Goal: Navigation & Orientation: Find specific page/section

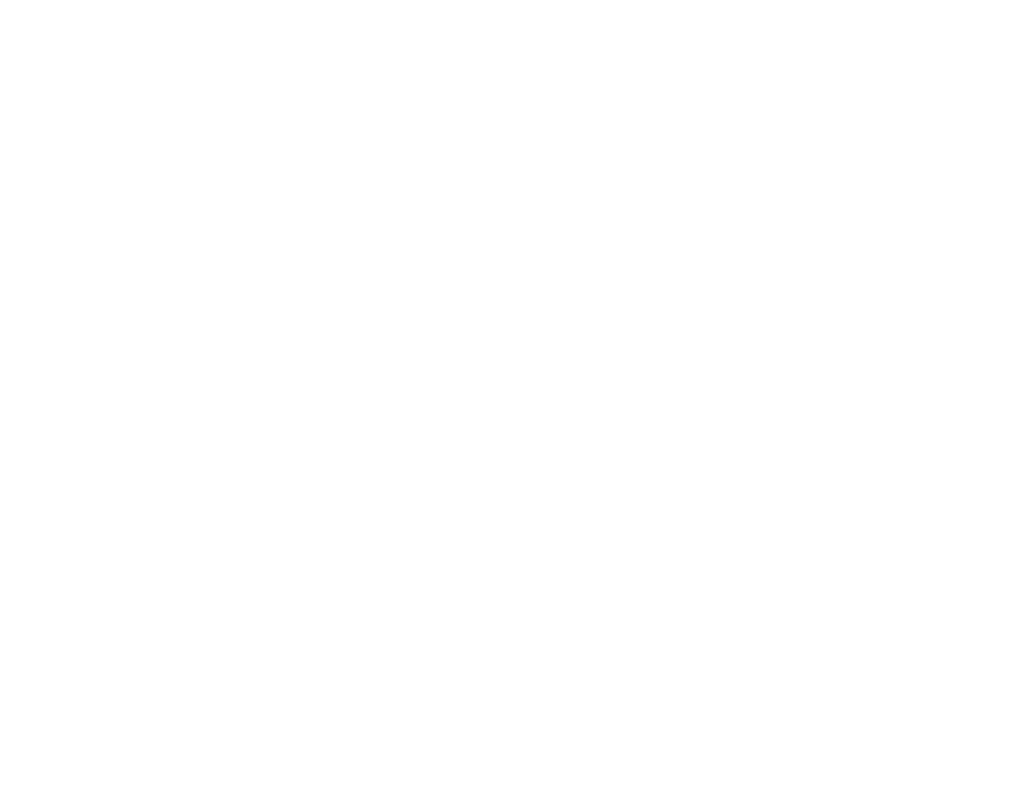
scroll to position [1851, 0]
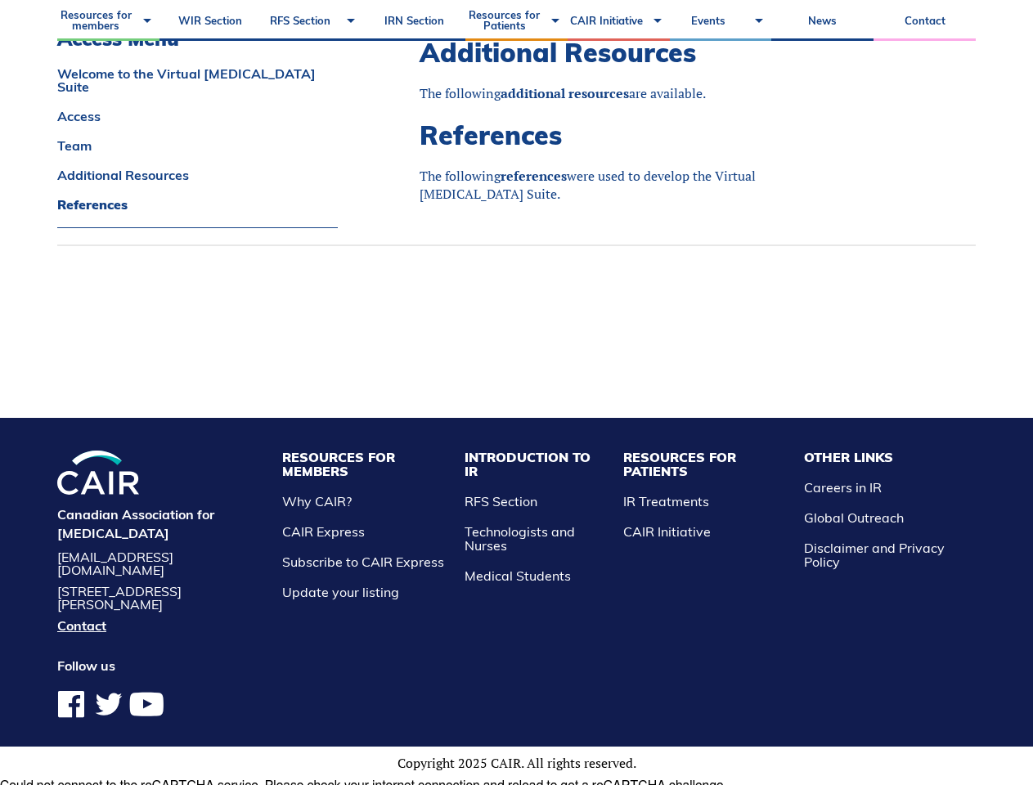
click at [390, 510] on li "Resources for Members Why CAIR? CAIR Express Subscribe to CAIR Express Update y…" at bounding box center [365, 525] width 182 height 149
click at [706, 510] on li "Resources for Patients IR Treatments CAIR Initiative" at bounding box center [706, 525] width 182 height 149
click at [863, 503] on li "Other Links Careers in IR Global Outreach Disclaimer and Privacy Policy" at bounding box center [886, 525] width 180 height 149
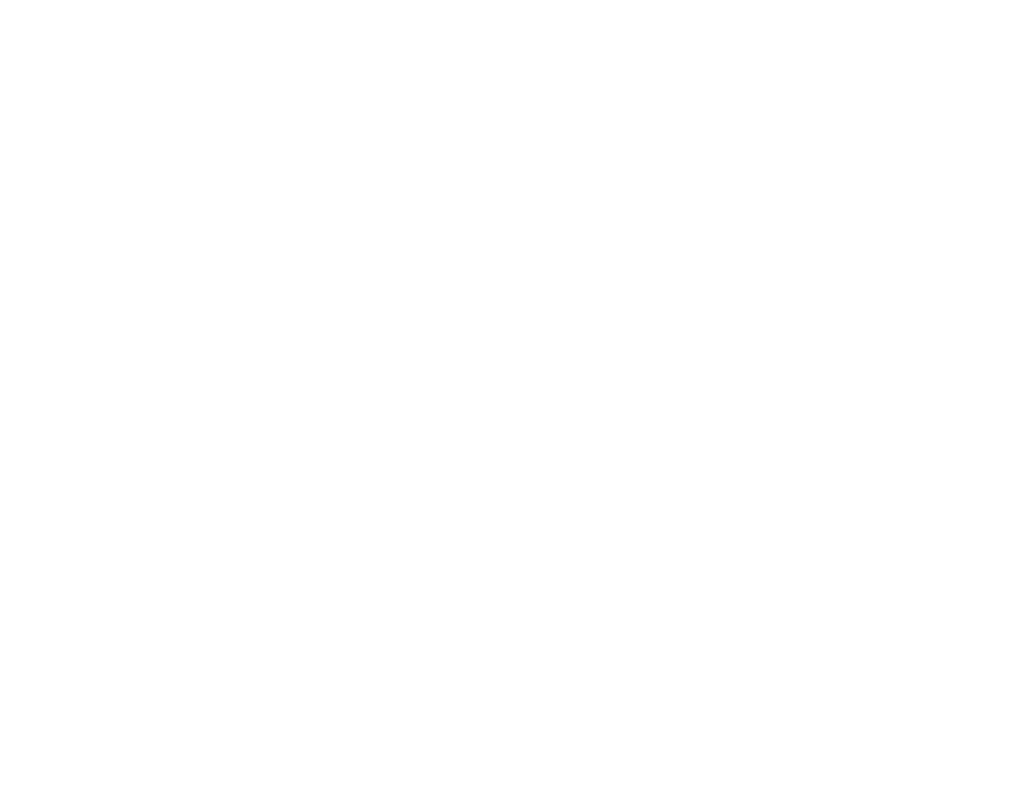
scroll to position [1688, 0]
